Goal: Task Accomplishment & Management: Use online tool/utility

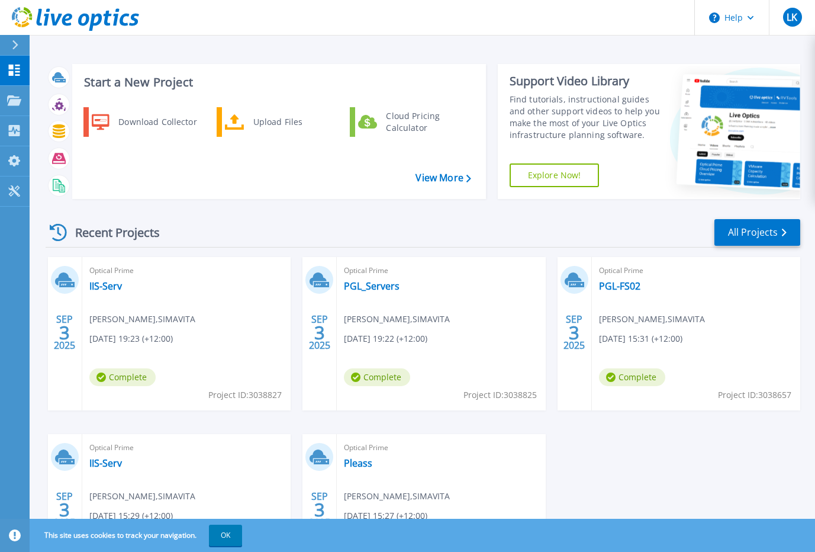
scroll to position [104, 0]
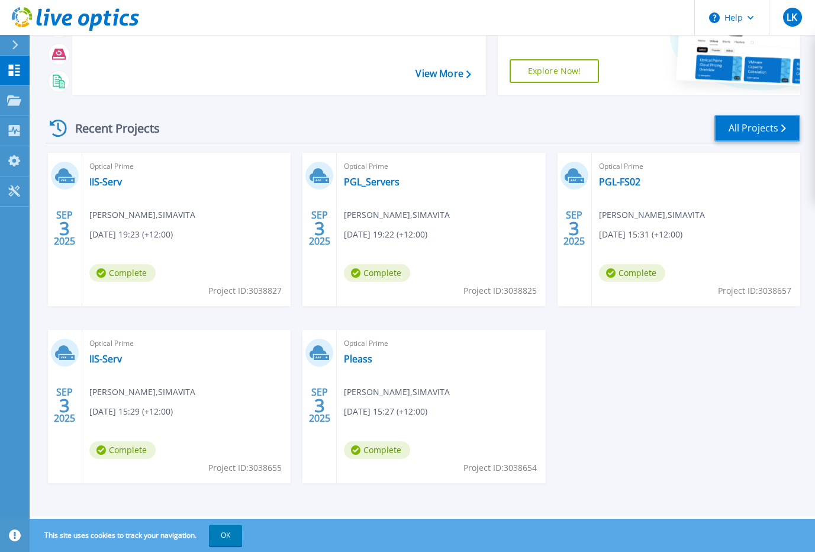
click at [737, 136] on link "All Projects" at bounding box center [757, 128] width 86 height 27
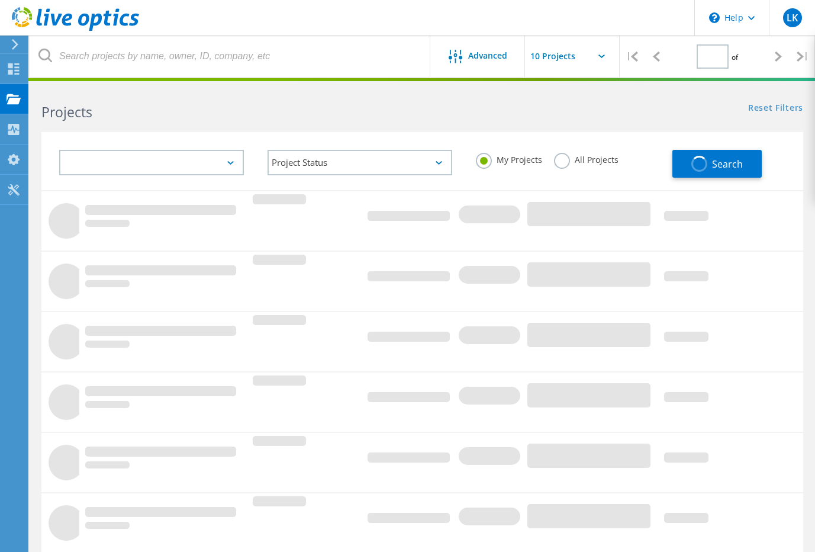
type input "1"
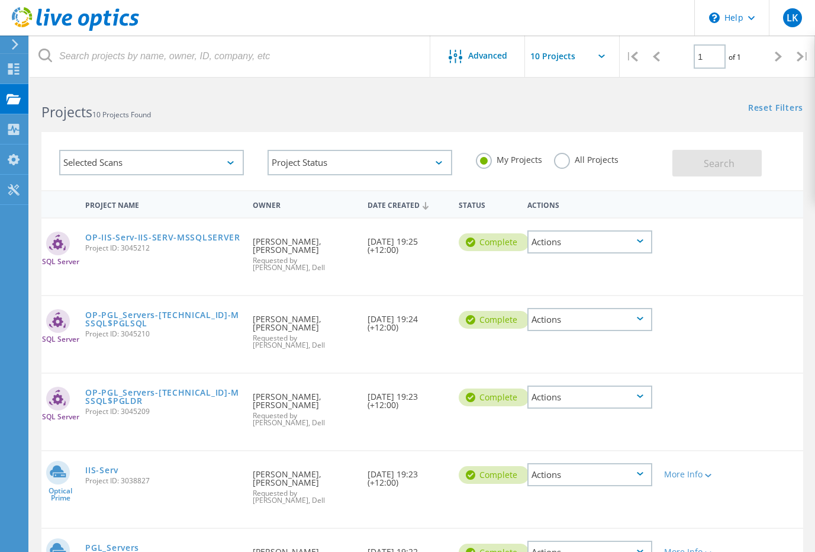
click at [642, 241] on icon at bounding box center [640, 241] width 7 height 4
click at [740, 257] on div "SQL Server OP-IIS-Serv-IIS-SERV-MSSQLSERVER Project ID: 3045212 Requested By Li…" at bounding box center [422, 256] width 762 height 76
click at [686, 470] on div "More Info" at bounding box center [688, 474] width 49 height 8
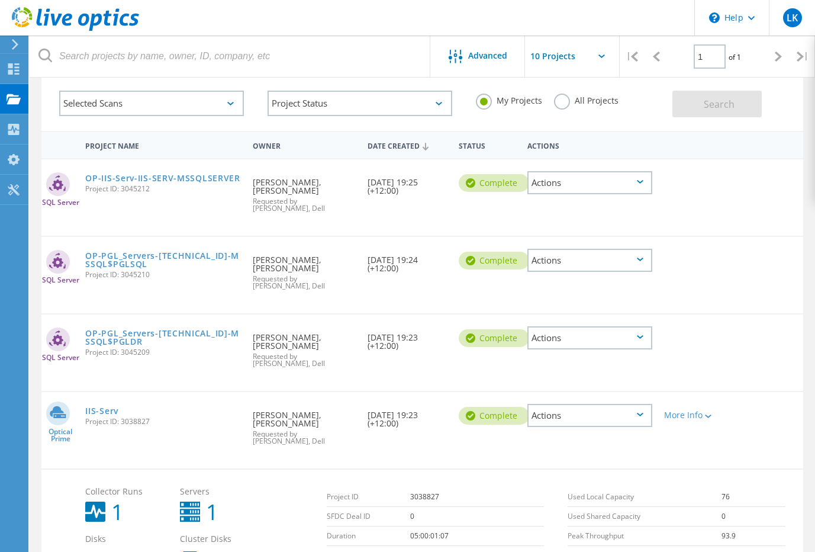
scroll to position [118, 0]
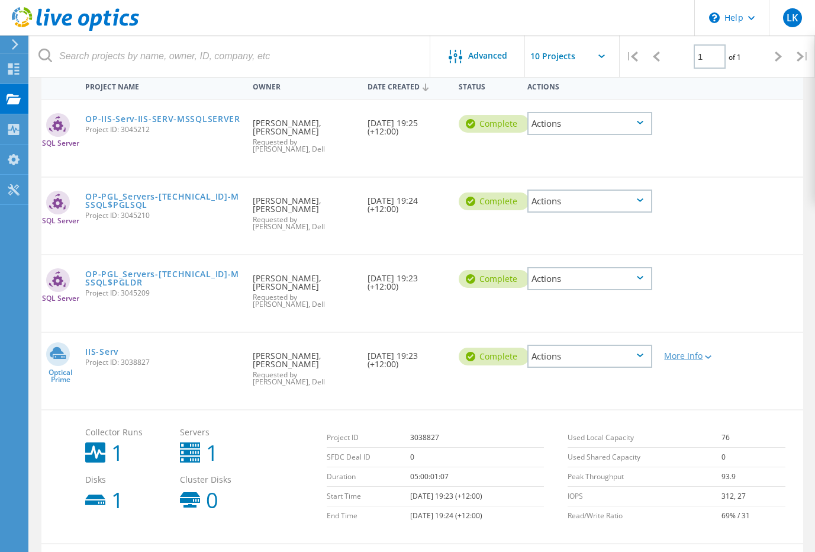
click at [700, 352] on div "More Info" at bounding box center [688, 356] width 49 height 8
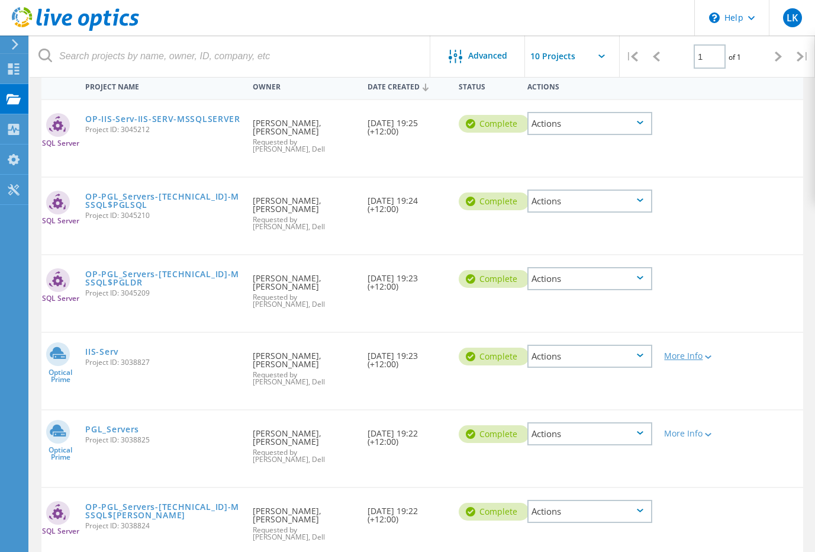
scroll to position [178, 0]
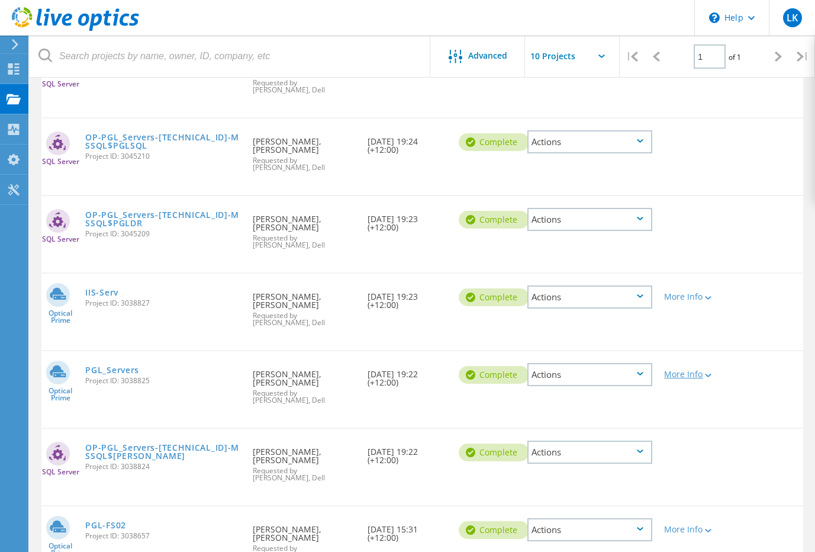
click at [708, 373] on icon at bounding box center [708, 375] width 7 height 4
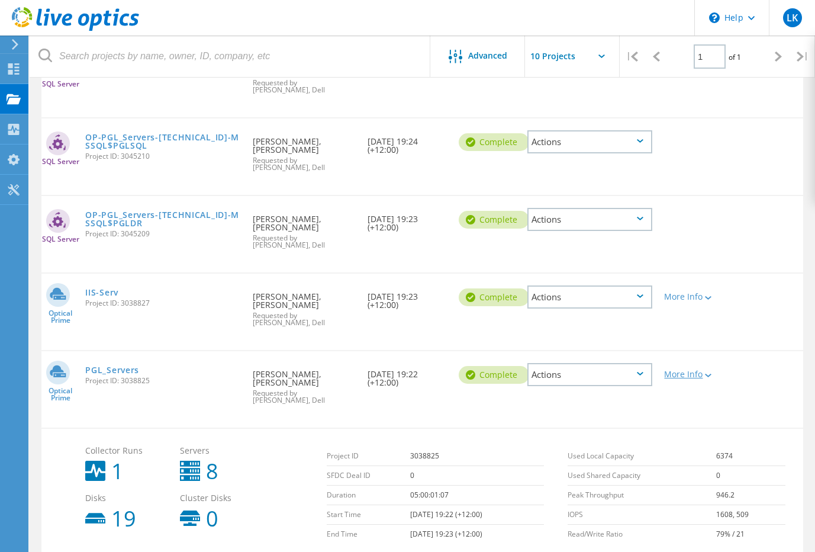
click at [708, 373] on icon at bounding box center [708, 375] width 7 height 4
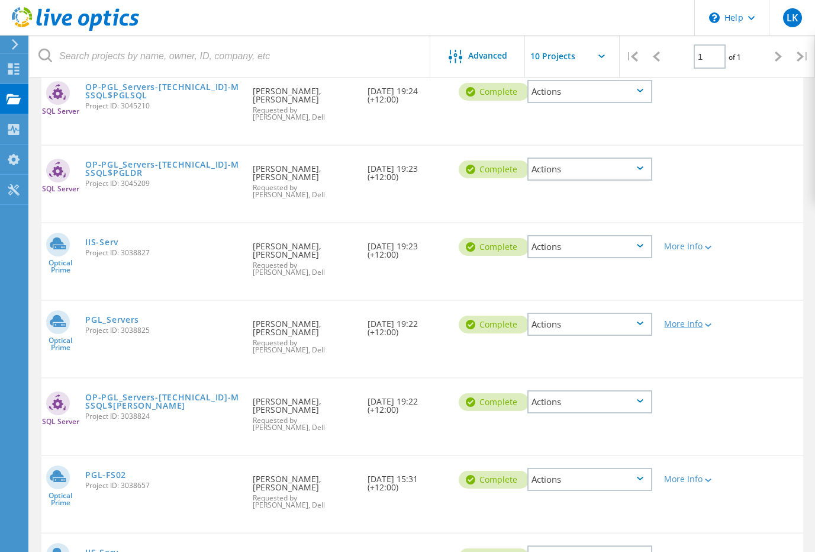
scroll to position [0, 0]
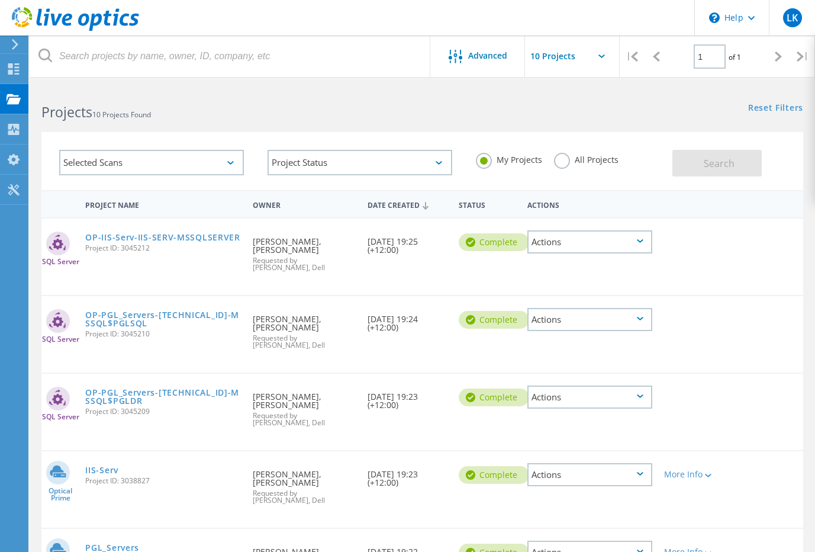
click at [227, 169] on div "Selected Scans" at bounding box center [151, 162] width 185 height 25
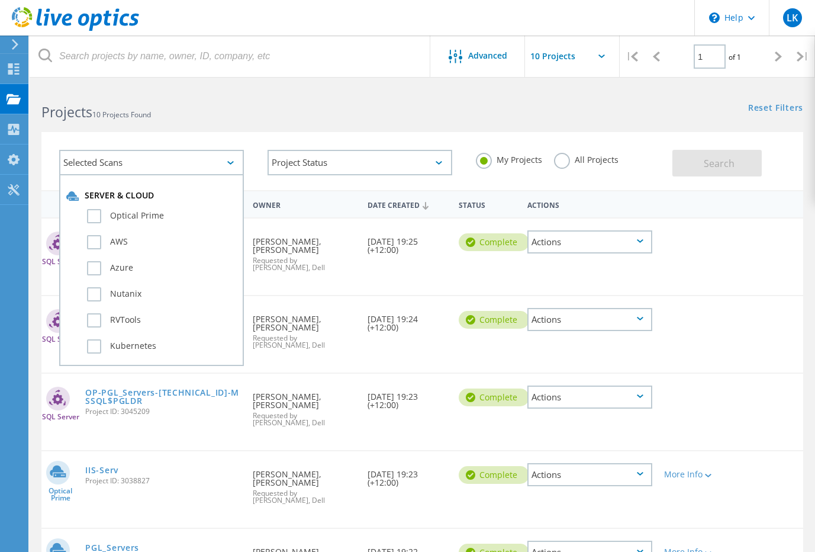
click at [227, 169] on div "Selected Scans" at bounding box center [151, 162] width 185 height 25
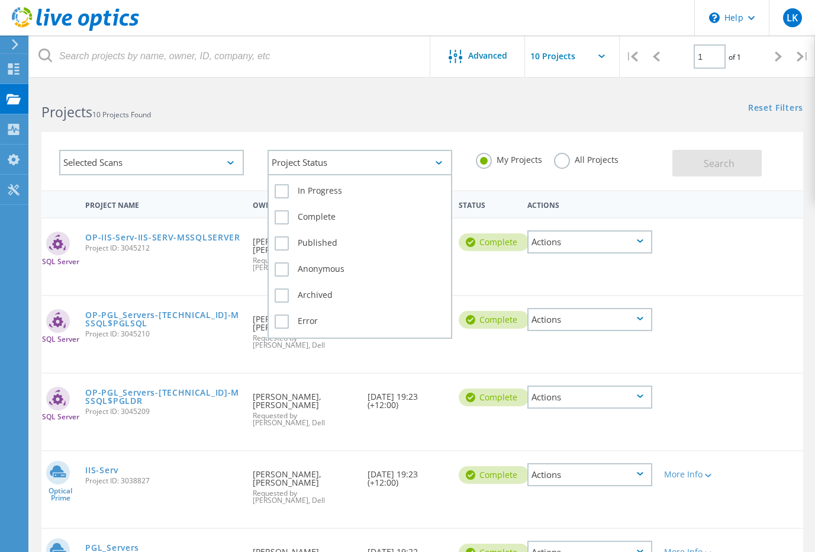
click at [317, 169] on div "Project Status" at bounding box center [360, 162] width 185 height 25
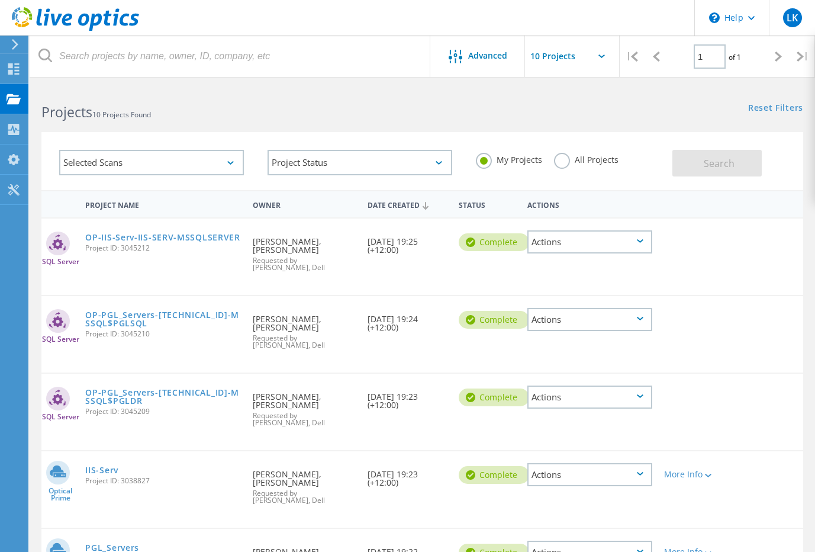
scroll to position [59, 0]
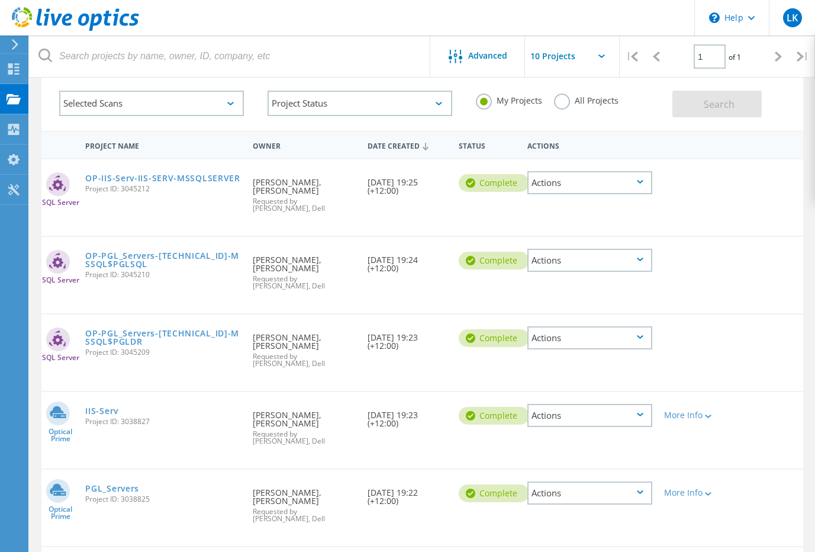
click at [647, 481] on div "Actions" at bounding box center [589, 492] width 125 height 23
click at [608, 456] on div "View Project" at bounding box center [590, 465] width 123 height 18
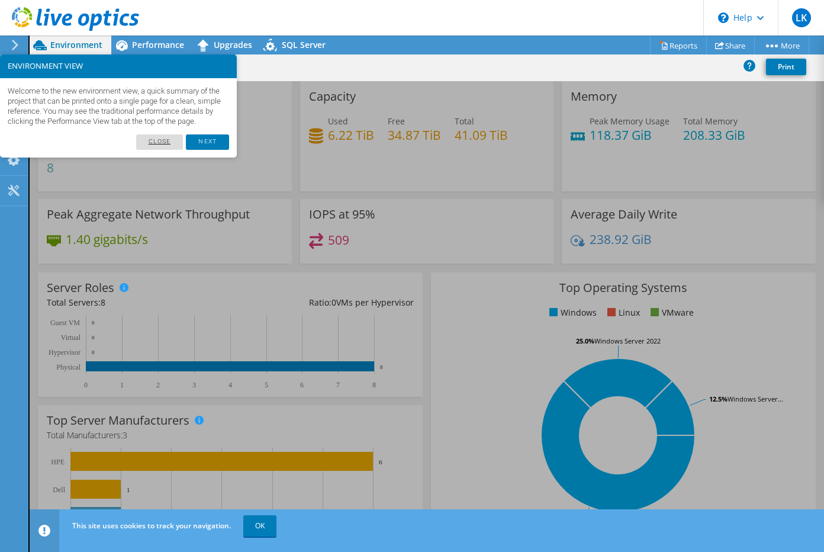
click at [171, 150] on link "Close" at bounding box center [159, 141] width 47 height 15
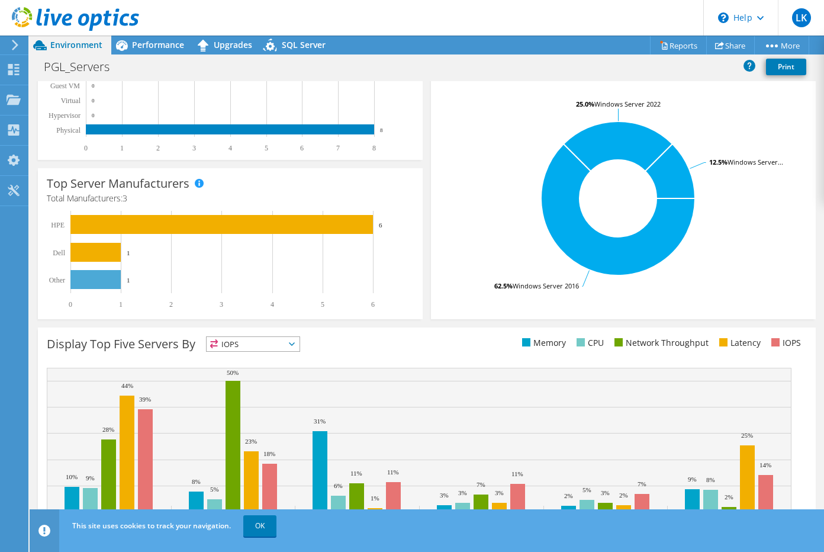
scroll to position [271, 0]
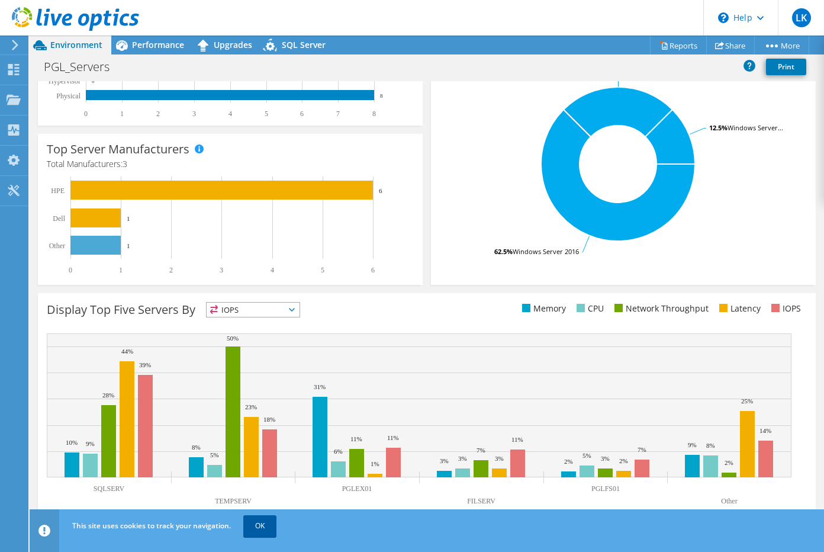
click at [249, 530] on link "OK" at bounding box center [259, 525] width 33 height 21
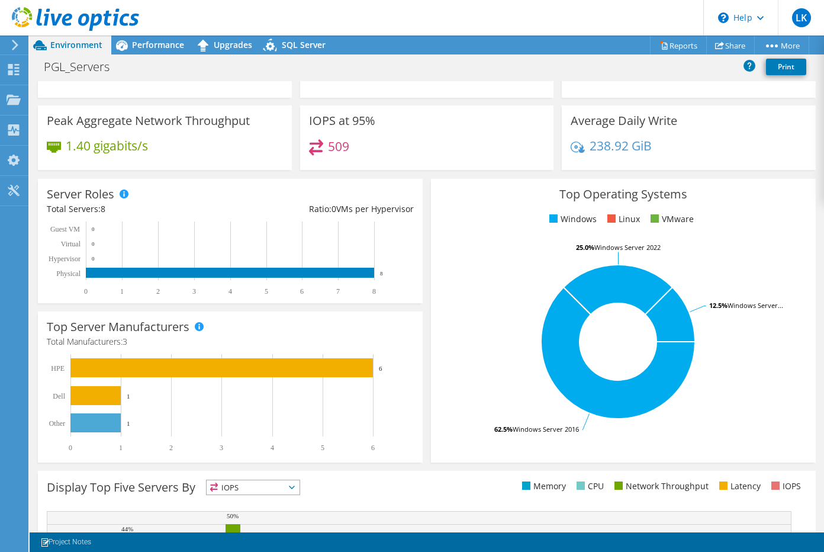
scroll to position [0, 0]
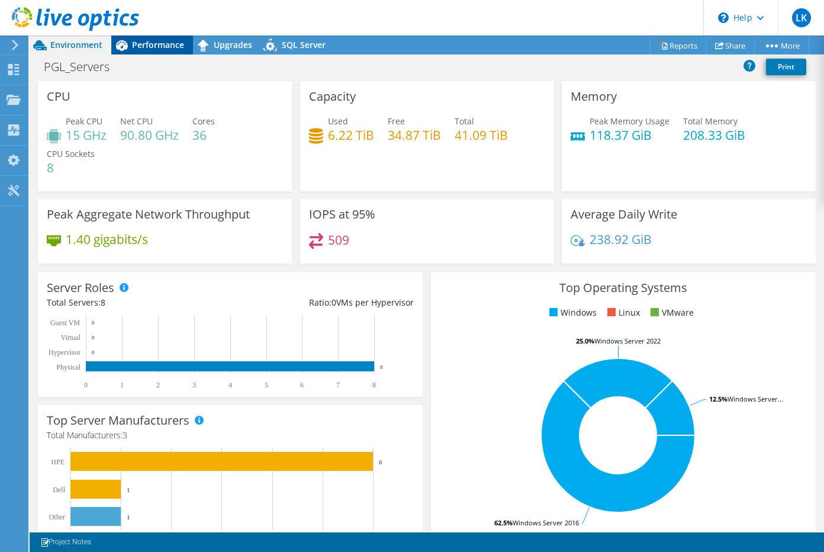
click at [154, 41] on span "Performance" at bounding box center [158, 44] width 52 height 11
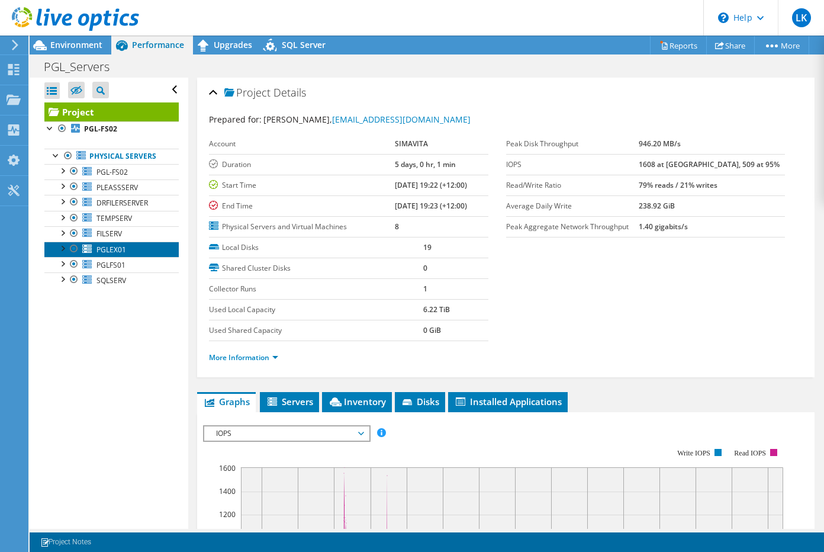
click at [115, 246] on span "PGLEX01" at bounding box center [111, 249] width 30 height 10
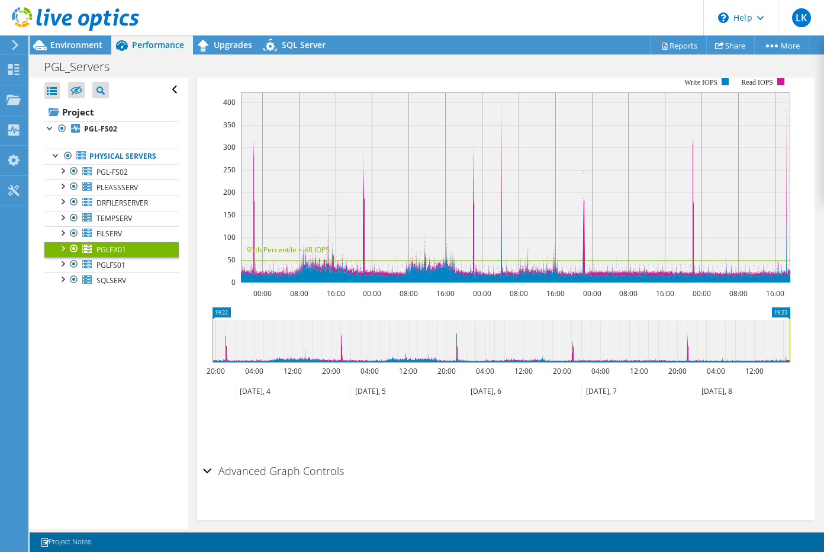
scroll to position [59, 0]
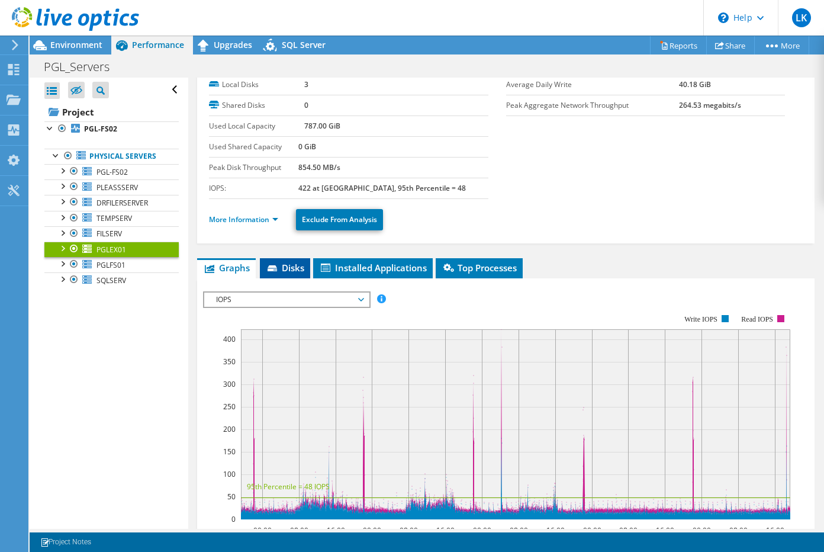
click at [278, 260] on li "Disks" at bounding box center [285, 268] width 50 height 20
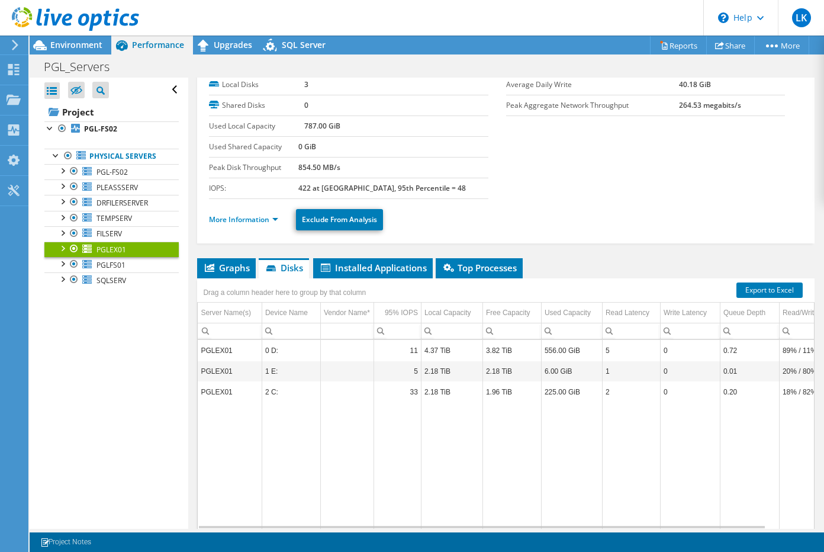
scroll to position [0, 0]
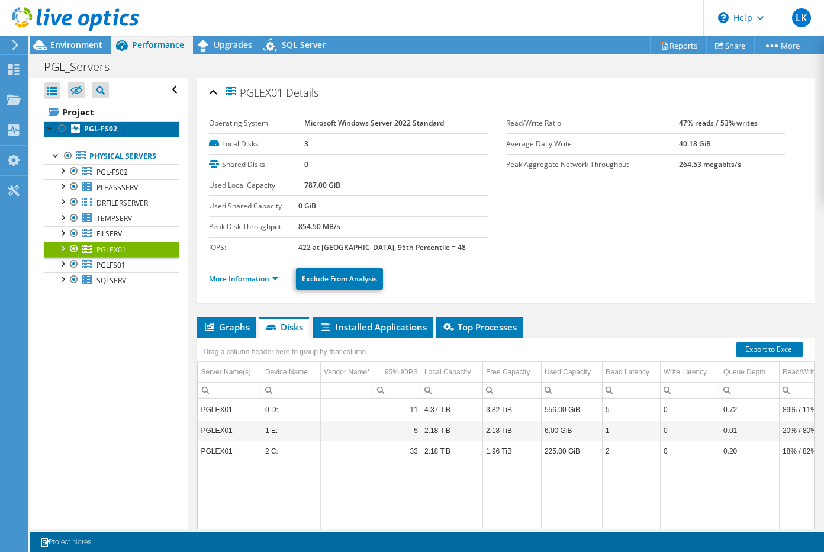
click at [99, 125] on b "PGL-FS02" at bounding box center [100, 129] width 33 height 10
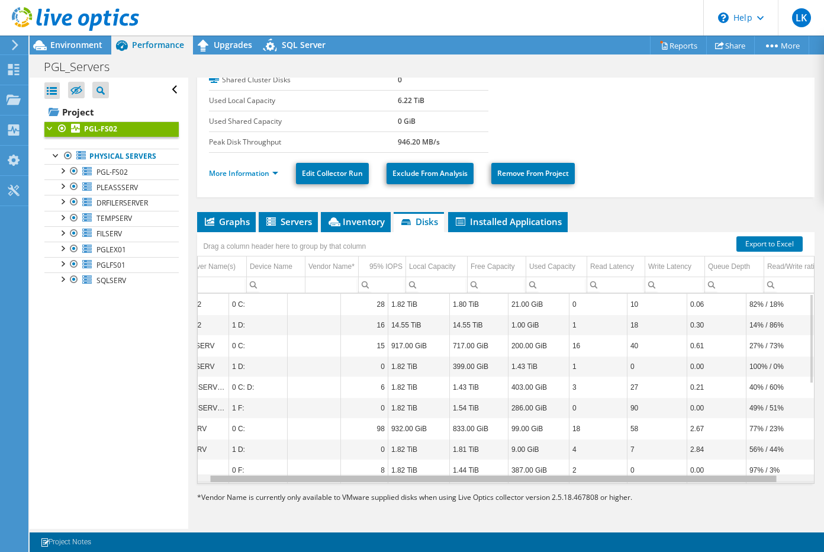
scroll to position [0, 42]
drag, startPoint x: 639, startPoint y: 482, endPoint x: 639, endPoint y: 432, distance: 49.7
click at [651, 463] on body "LK End User Linesh Kumar linesh@pleass.com SIMAVITA My Profile Log Out \n Help …" at bounding box center [412, 276] width 824 height 552
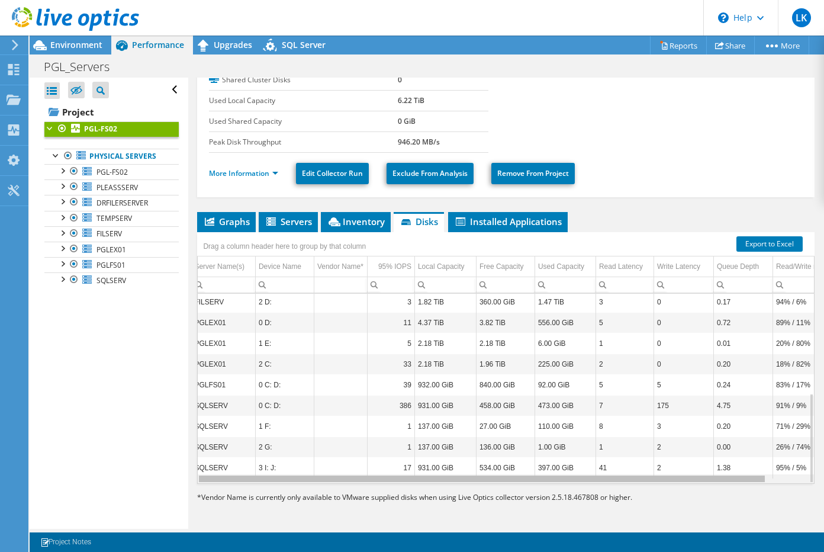
scroll to position [0, 0]
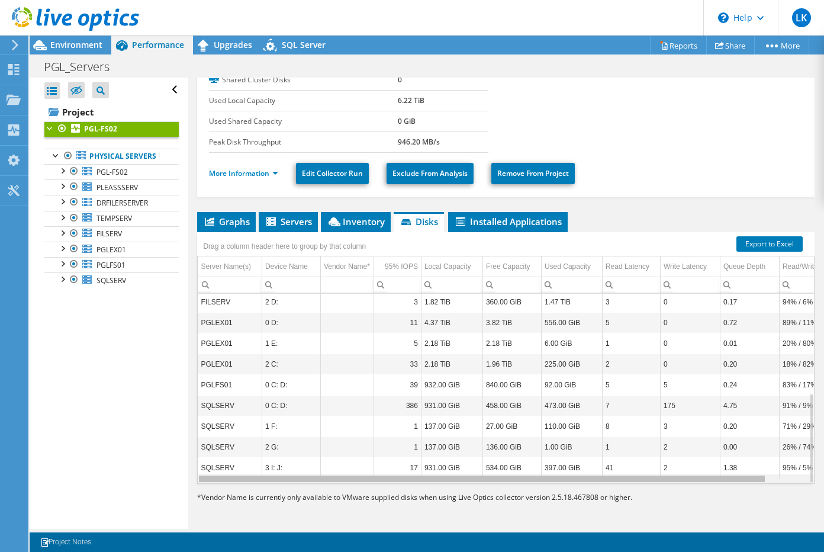
drag, startPoint x: 652, startPoint y: 481, endPoint x: 567, endPoint y: 484, distance: 84.7
click at [567, 484] on body "LK End User Linesh Kumar linesh@pleass.com SIMAVITA My Profile Log Out \n Help …" at bounding box center [412, 276] width 824 height 552
drag, startPoint x: 609, startPoint y: 482, endPoint x: 537, endPoint y: 481, distance: 71.6
click at [537, 481] on body "LK End User Linesh Kumar linesh@pleass.com SIMAVITA My Profile Log Out \n Help …" at bounding box center [412, 276] width 824 height 552
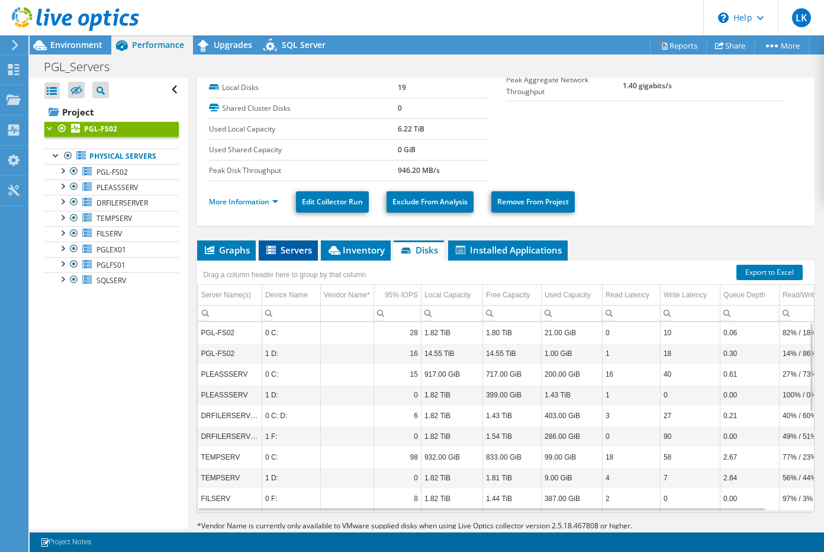
click at [298, 253] on span "Servers" at bounding box center [288, 250] width 47 height 12
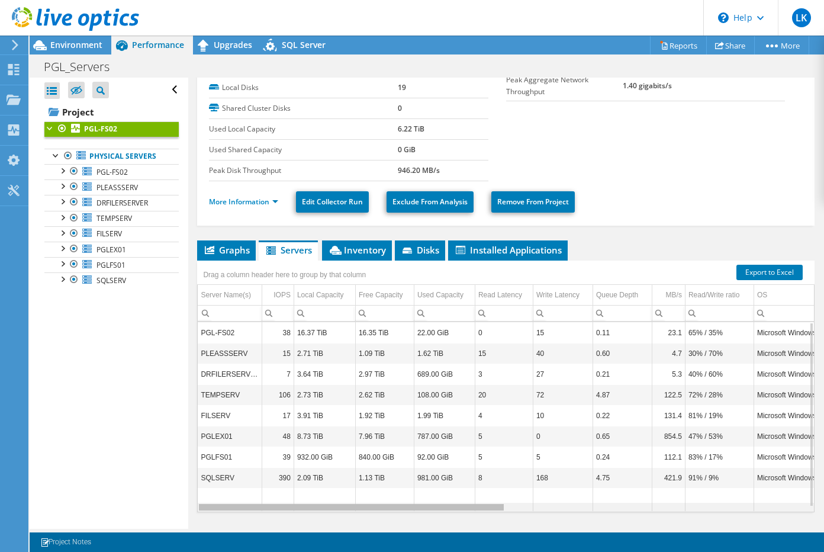
drag, startPoint x: 491, startPoint y: 505, endPoint x: 377, endPoint y: 495, distance: 114.7
click at [377, 495] on body "LK End User Linesh Kumar linesh@pleass.com SIMAVITA My Profile Log Out \n Help …" at bounding box center [412, 276] width 824 height 552
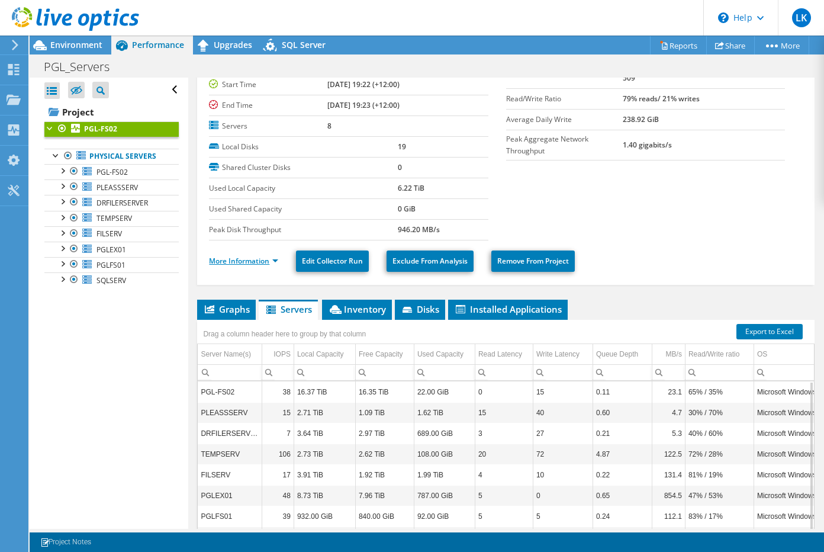
click at [274, 258] on link "More Information" at bounding box center [243, 261] width 69 height 10
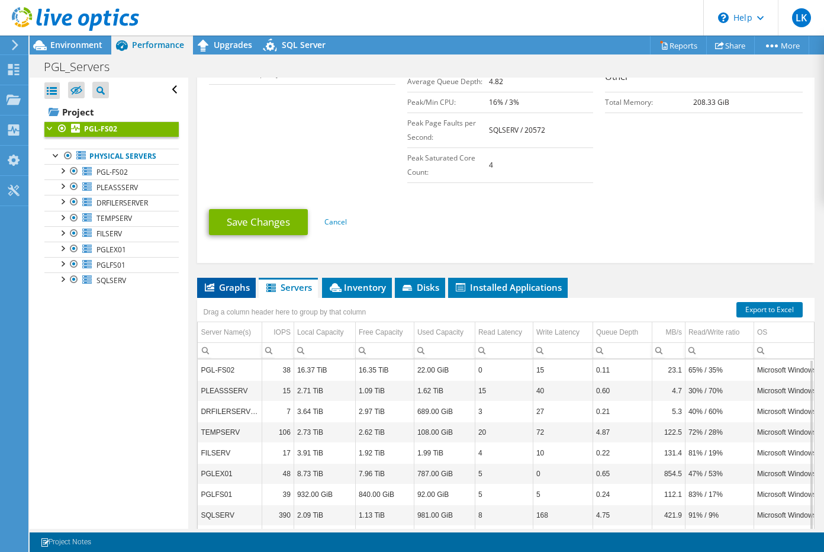
click at [240, 295] on li "Graphs" at bounding box center [226, 288] width 59 height 20
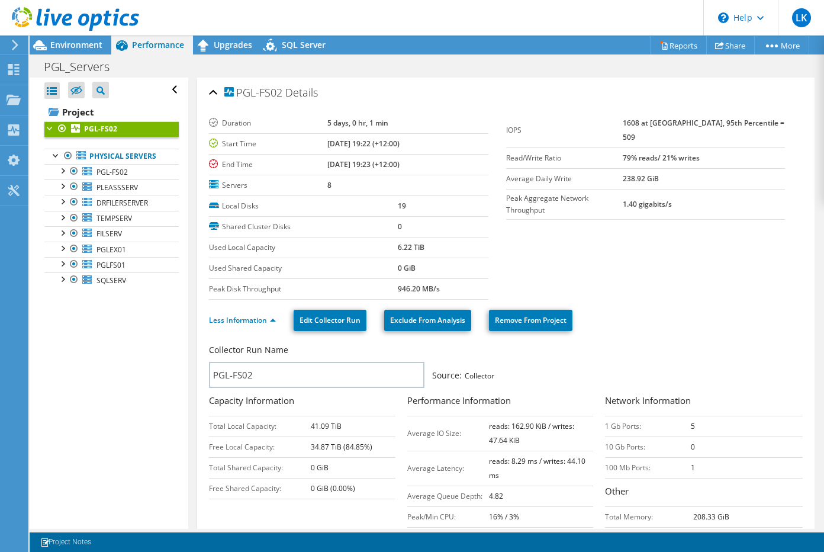
click at [214, 96] on div "PGL-FS02 Details" at bounding box center [506, 92] width 594 height 25
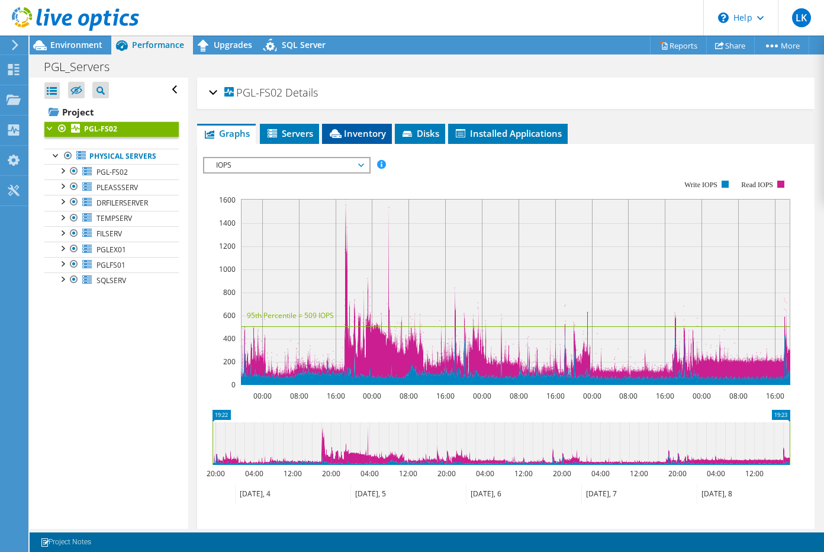
click at [345, 130] on span "Inventory" at bounding box center [357, 133] width 58 height 12
